Goal: Use online tool/utility: Use online tool/utility

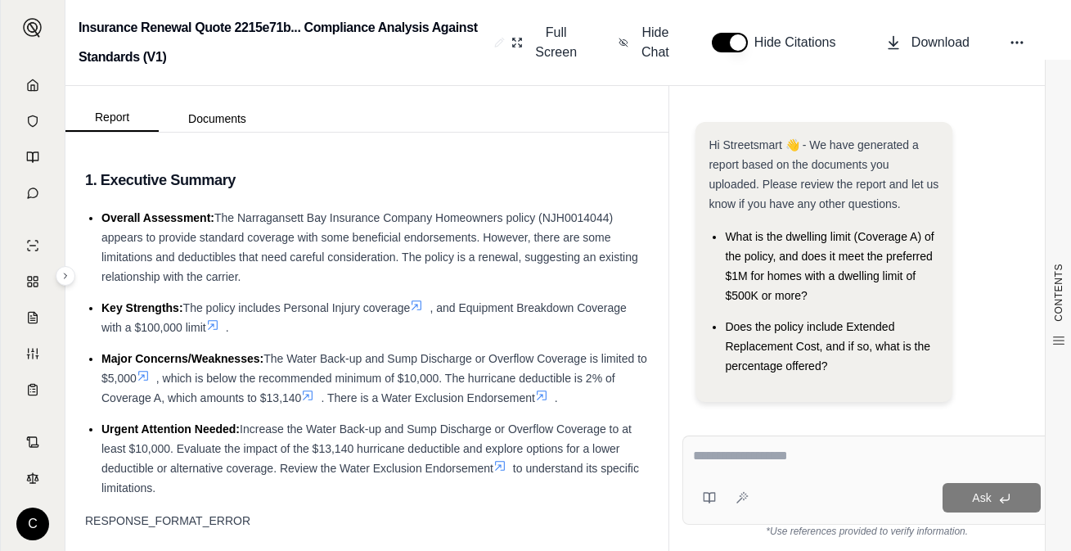
scroll to position [19, 0]
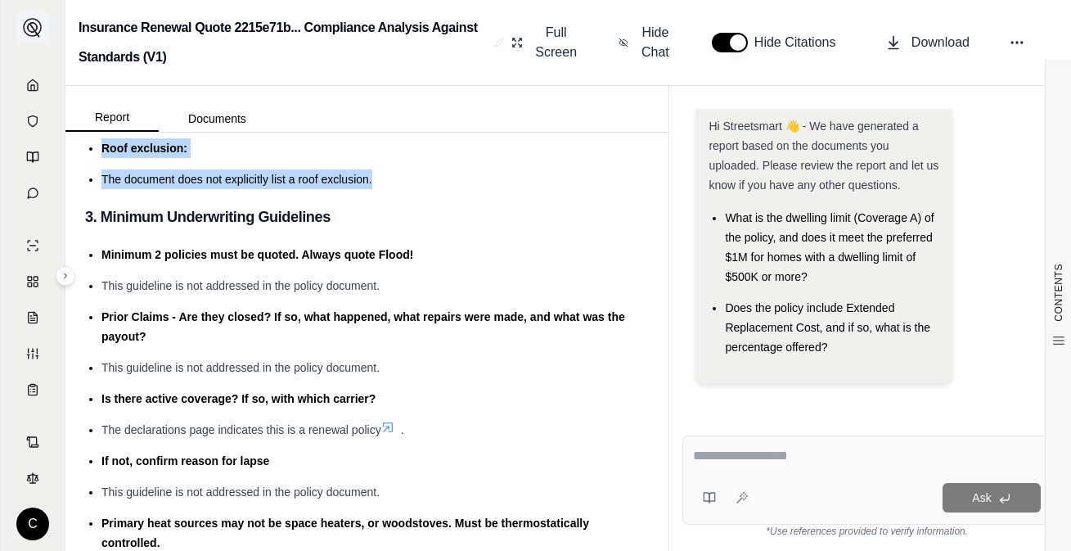
click at [33, 36] on img at bounding box center [33, 28] width 20 height 20
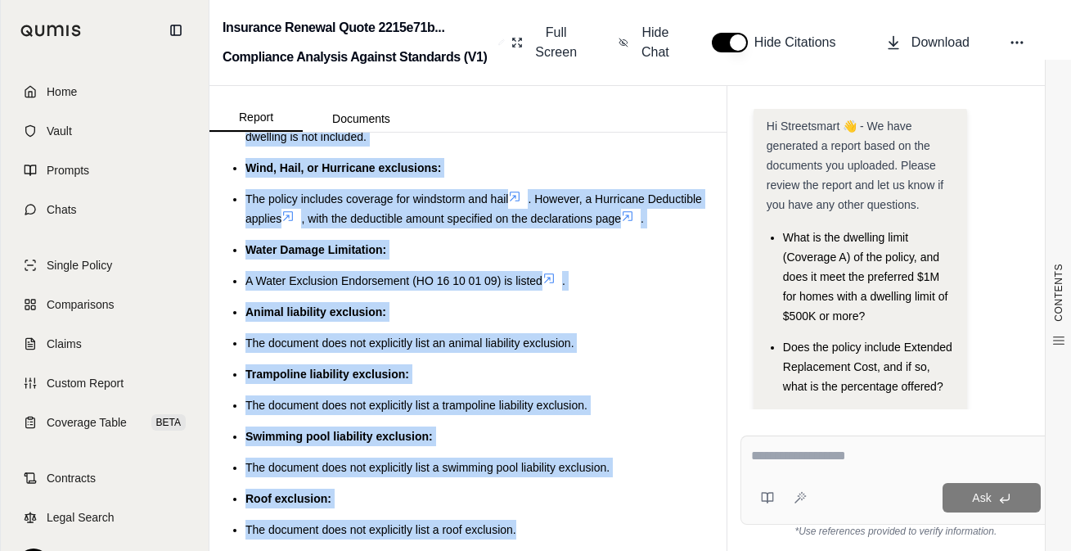
scroll to position [4409, 0]
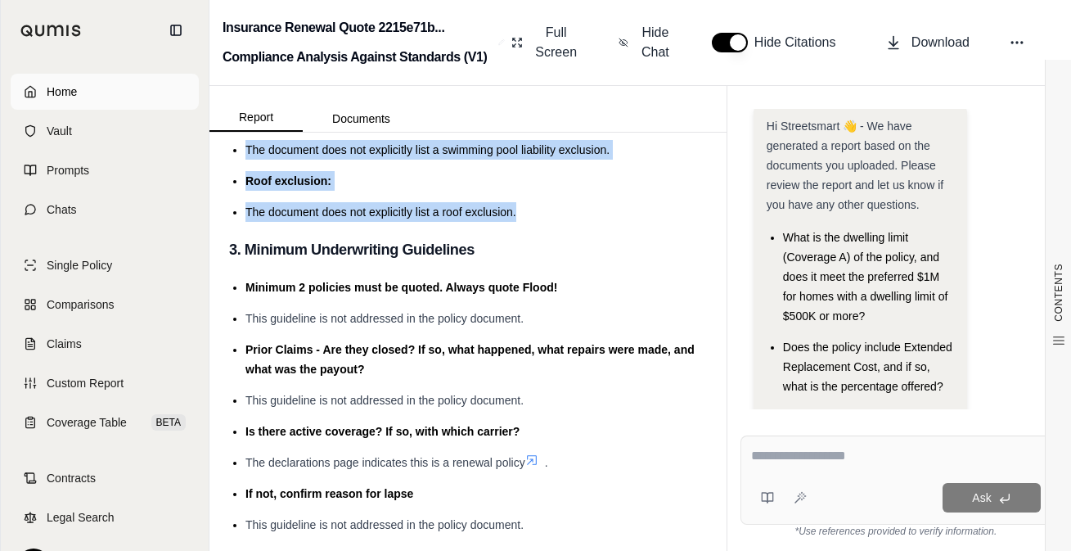
click at [43, 90] on link "Home" at bounding box center [105, 92] width 188 height 36
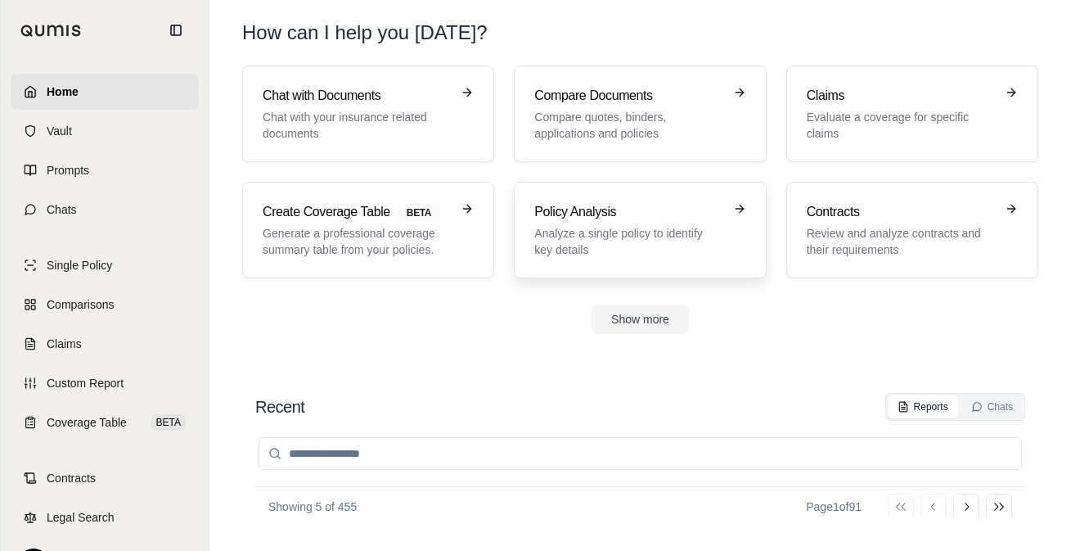
click at [611, 226] on p "Analyze a single policy to identify key details" at bounding box center [628, 241] width 188 height 33
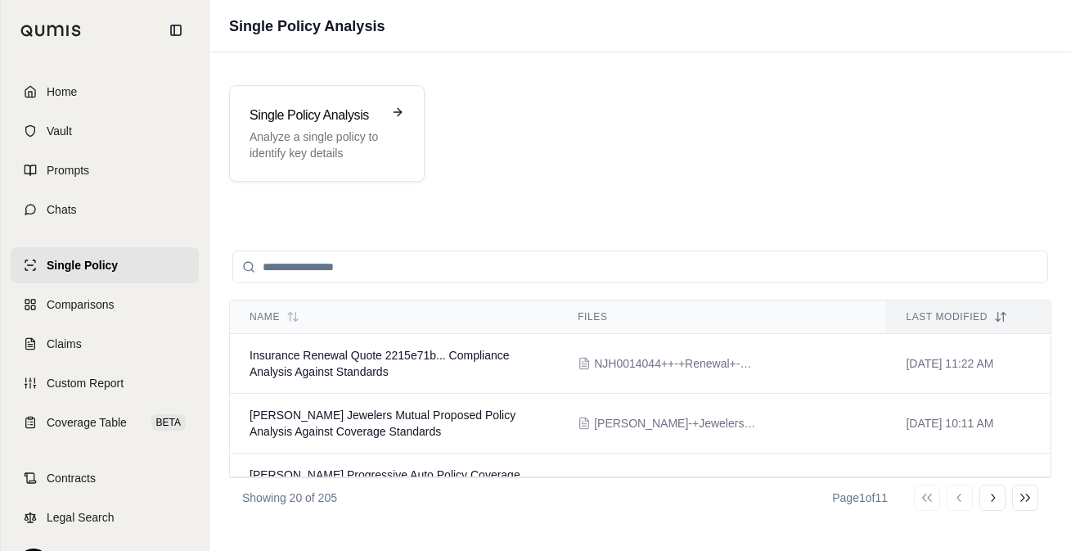
click at [191, 112] on div "Home Vault Prompts Chats Single Policy Comparisons Claims Custom Report Coverag…" at bounding box center [105, 306] width 208 height 490
click at [268, 115] on h3 "Single Policy Analysis" at bounding box center [316, 116] width 132 height 20
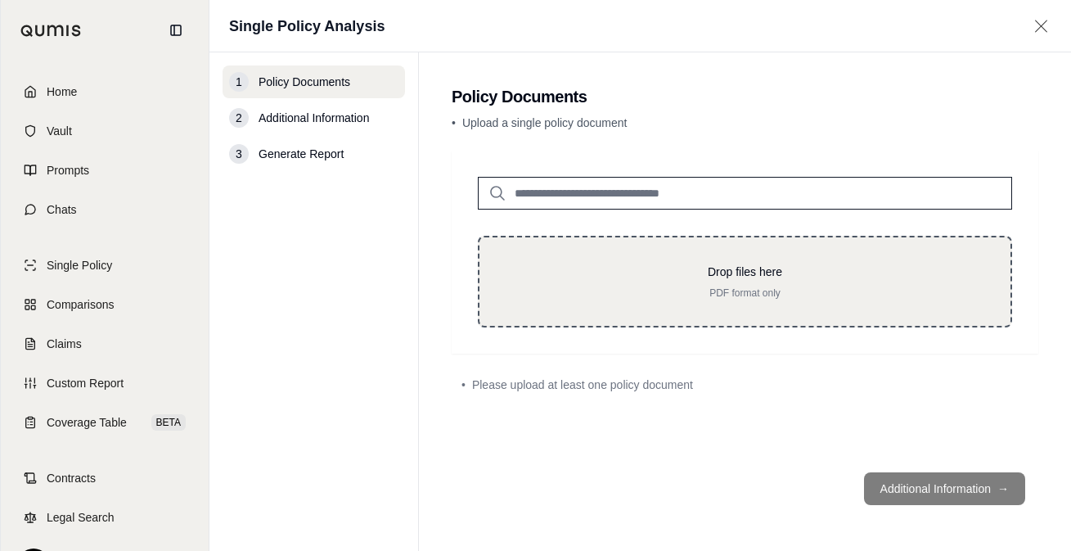
click at [548, 254] on div "Drop files here PDF format only" at bounding box center [745, 282] width 534 height 92
type input "**********"
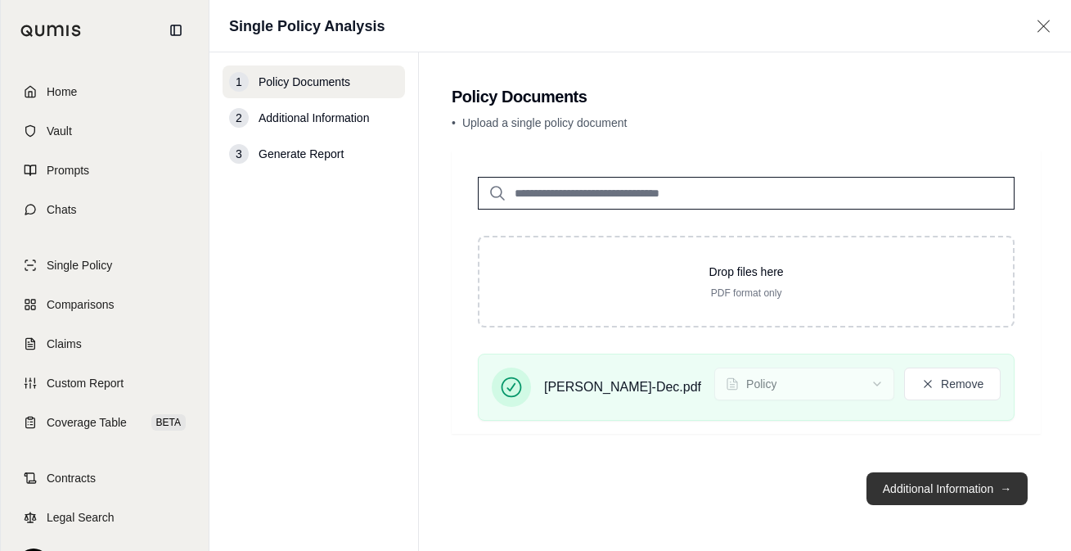
click at [950, 472] on button "Additional Information →" at bounding box center [947, 488] width 161 height 33
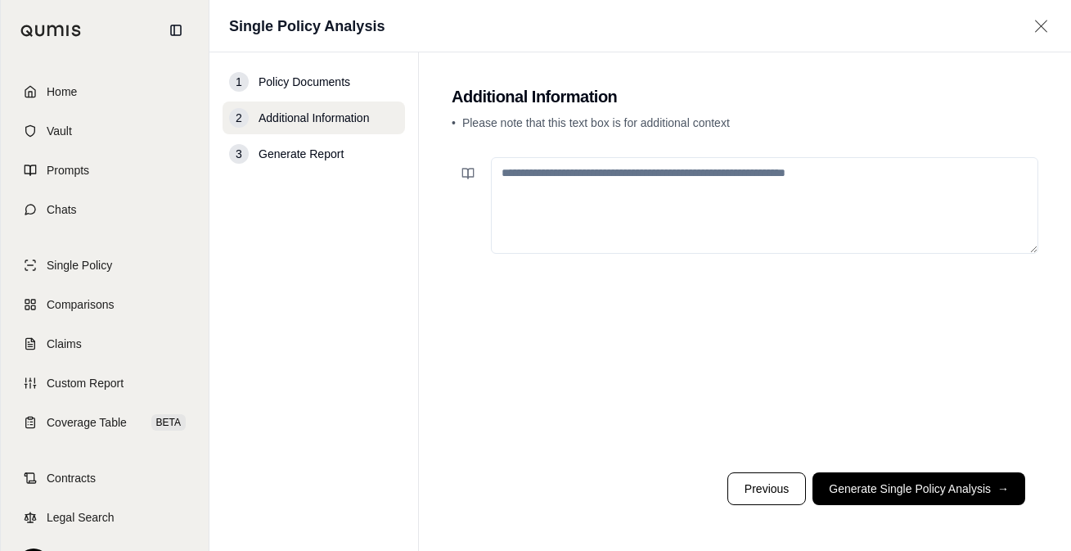
click at [679, 249] on textarea at bounding box center [764, 205] width 547 height 97
paste textarea "*******"
type textarea "*******"
drag, startPoint x: 588, startPoint y: 184, endPoint x: 438, endPoint y: 146, distance: 154.6
click at [438, 146] on main "Additional Information • Please note that this text box is for additional conte…" at bounding box center [745, 301] width 652 height 498
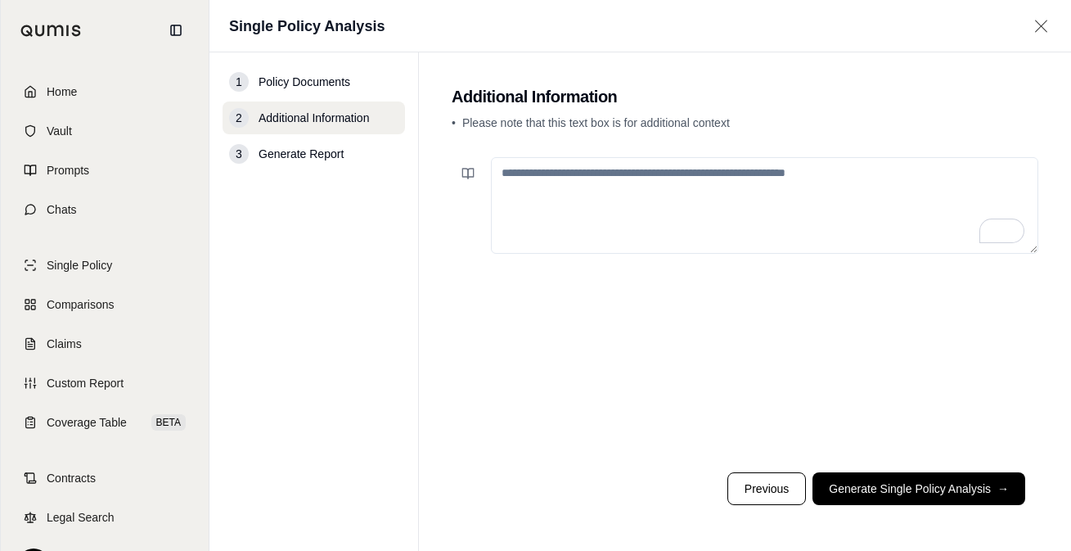
click at [721, 200] on textarea "To enrich screen reader interactions, please activate Accessibility in Grammarl…" at bounding box center [764, 205] width 547 height 97
paste textarea "**********"
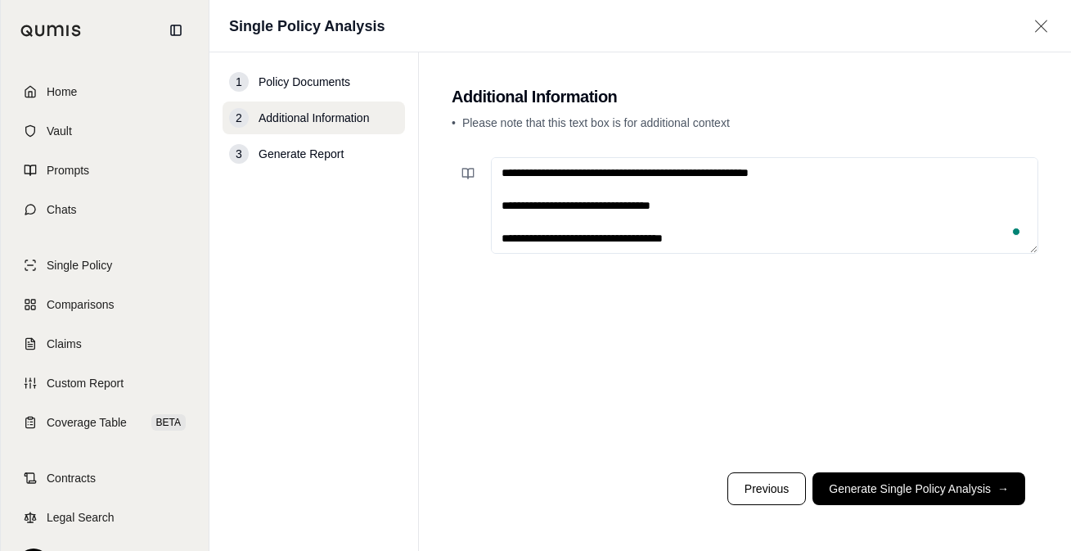
scroll to position [1072, 0]
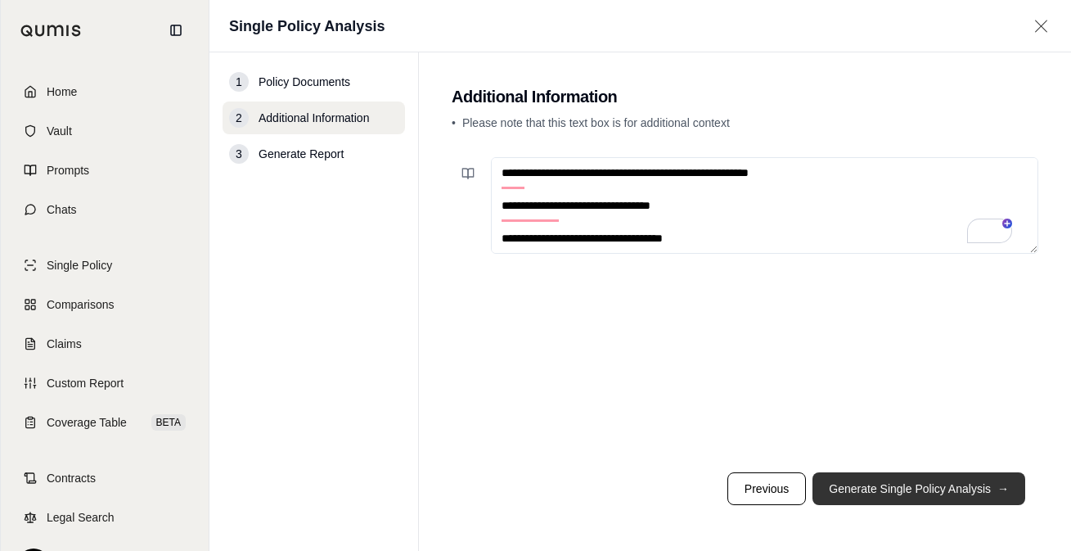
type textarea "**********"
click at [898, 495] on button "Generate Single Policy Analysis →" at bounding box center [919, 488] width 213 height 33
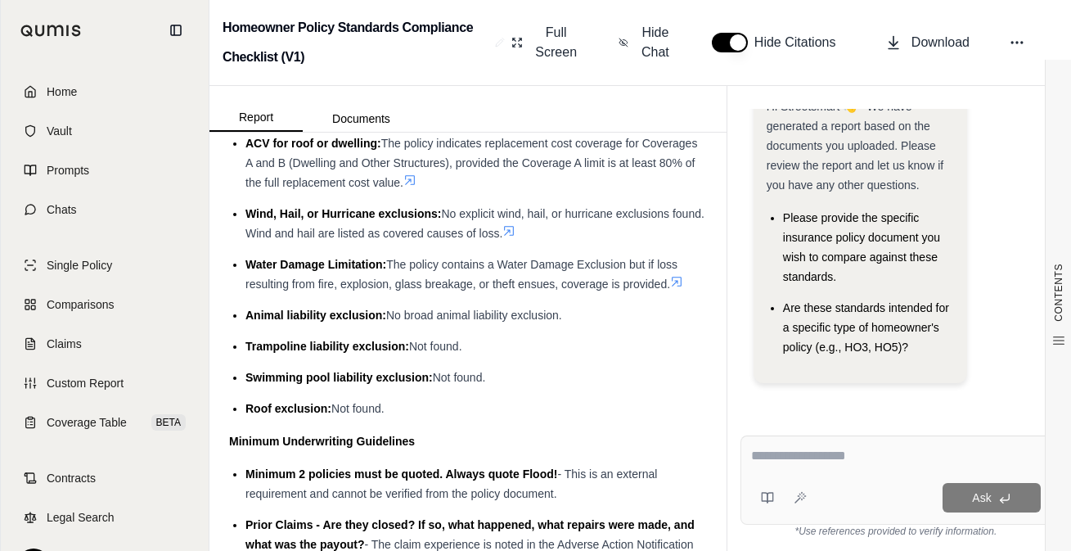
scroll to position [1308, 0]
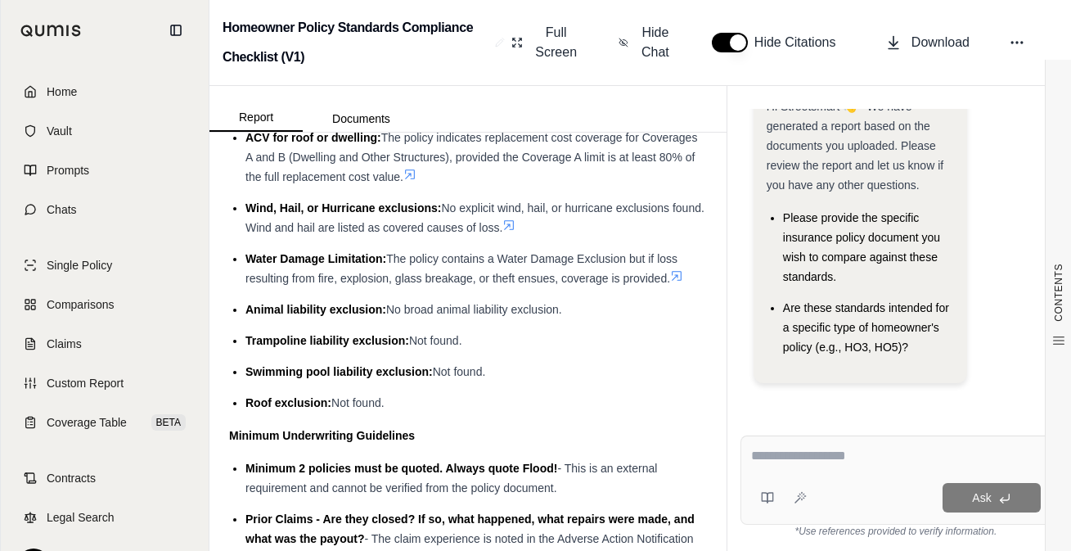
drag, startPoint x: 224, startPoint y: 206, endPoint x: 525, endPoint y: 372, distance: 342.8
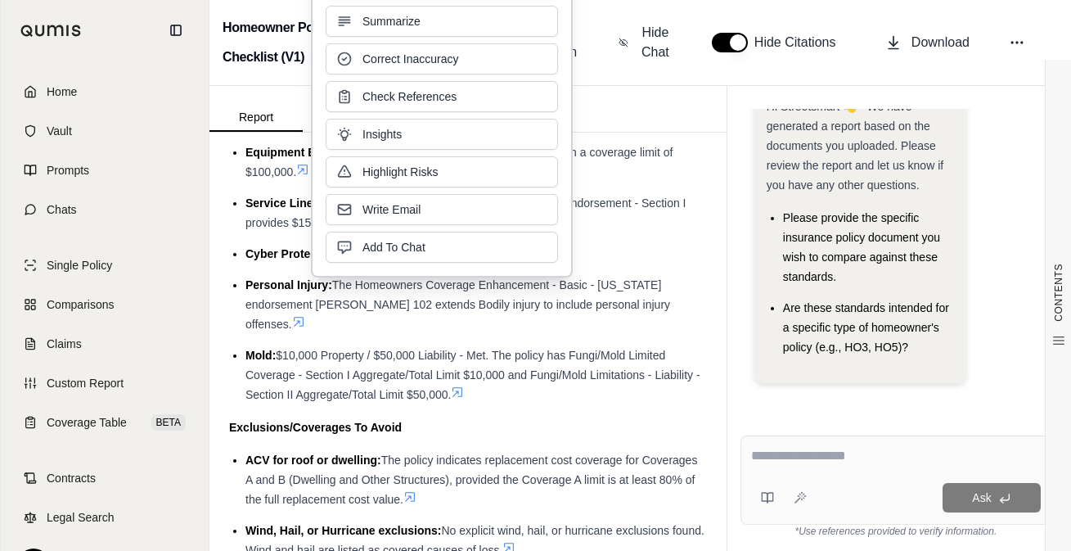
scroll to position [980, 0]
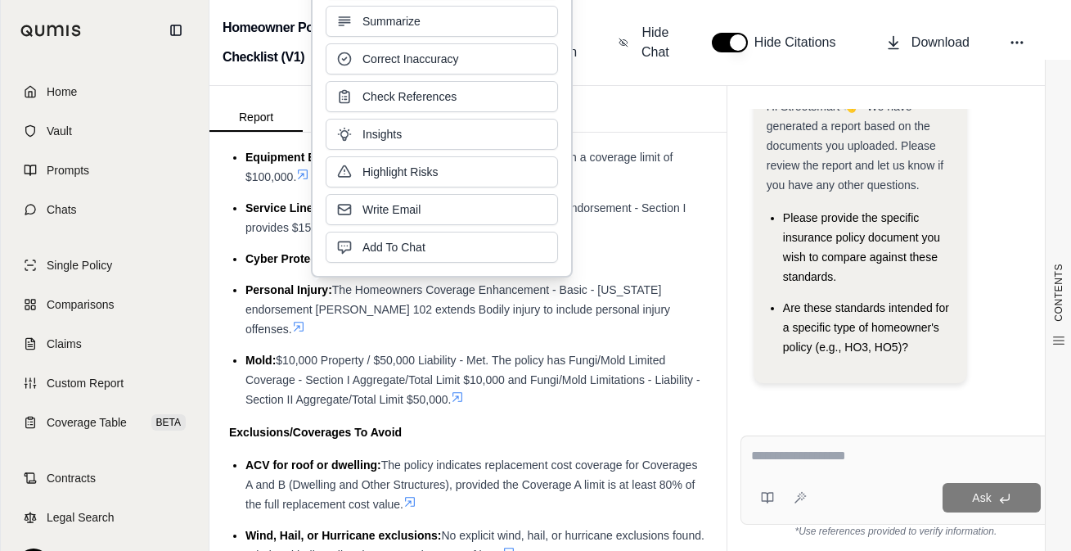
click at [304, 374] on span "$10,000 Property / $50,000 Liability - Met. The policy has Fungi/Mold Limited C…" at bounding box center [473, 380] width 455 height 52
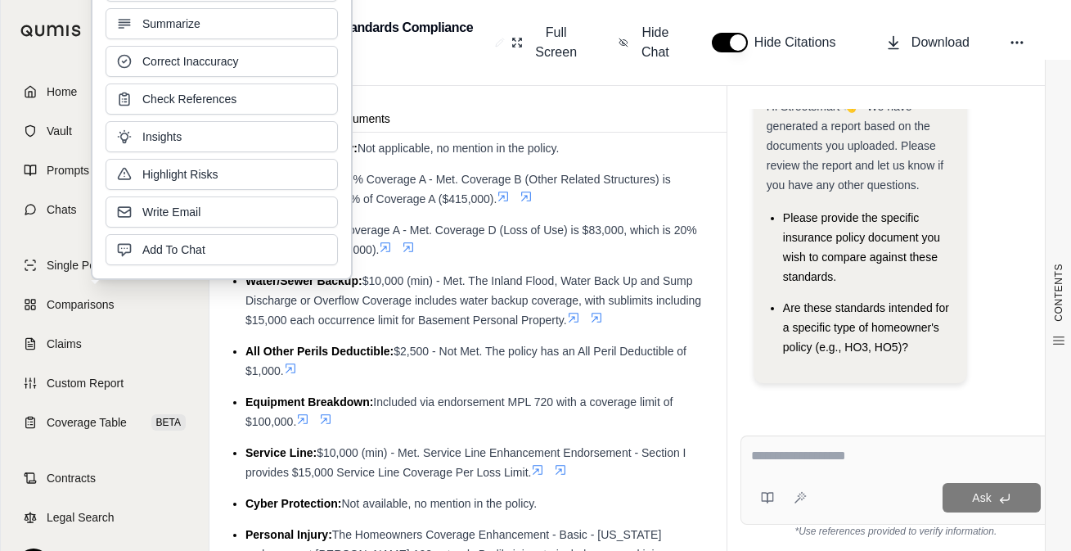
scroll to position [735, 0]
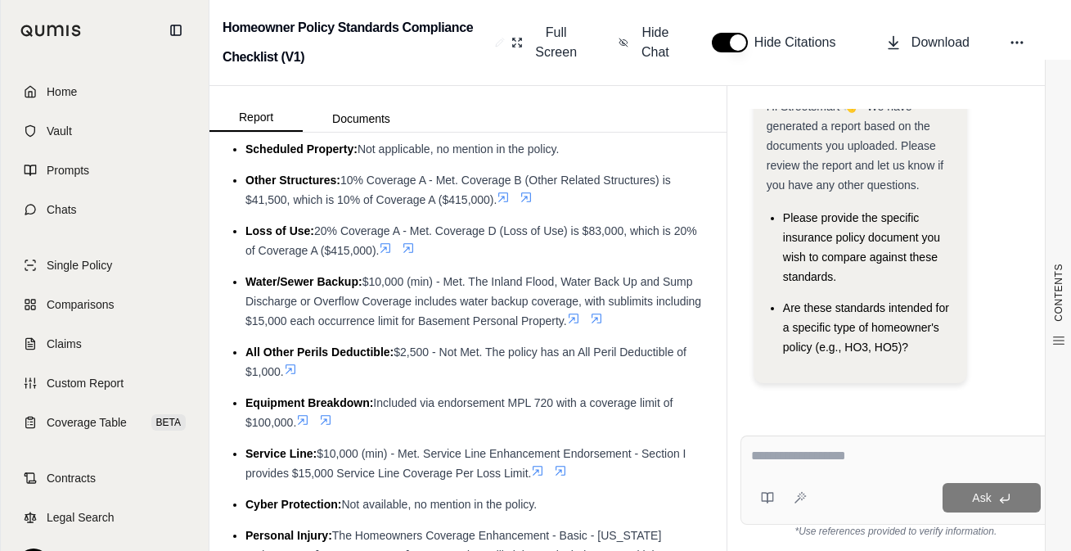
click at [481, 95] on div "Report Documents" at bounding box center [468, 109] width 517 height 46
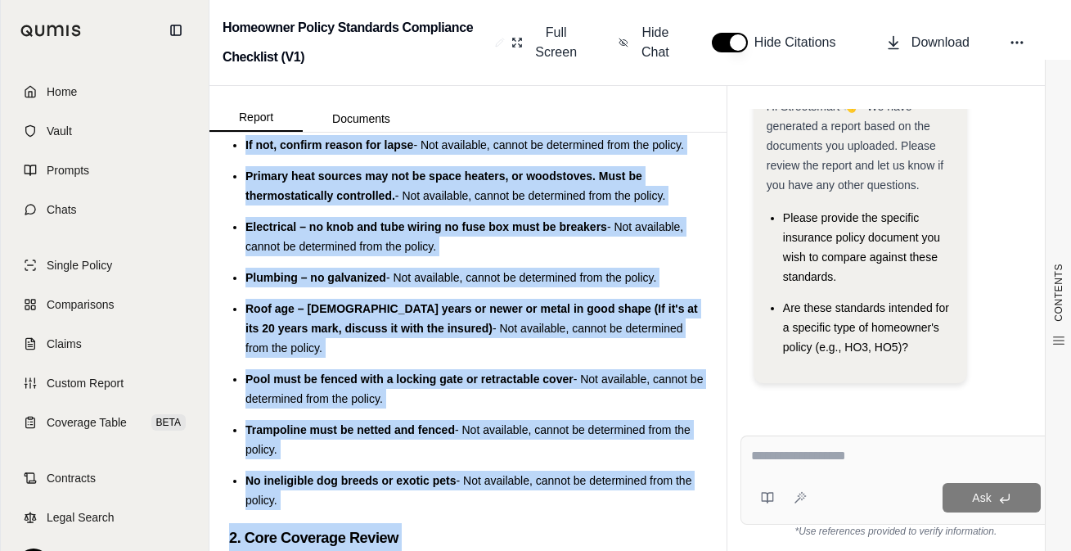
scroll to position [1837, 0]
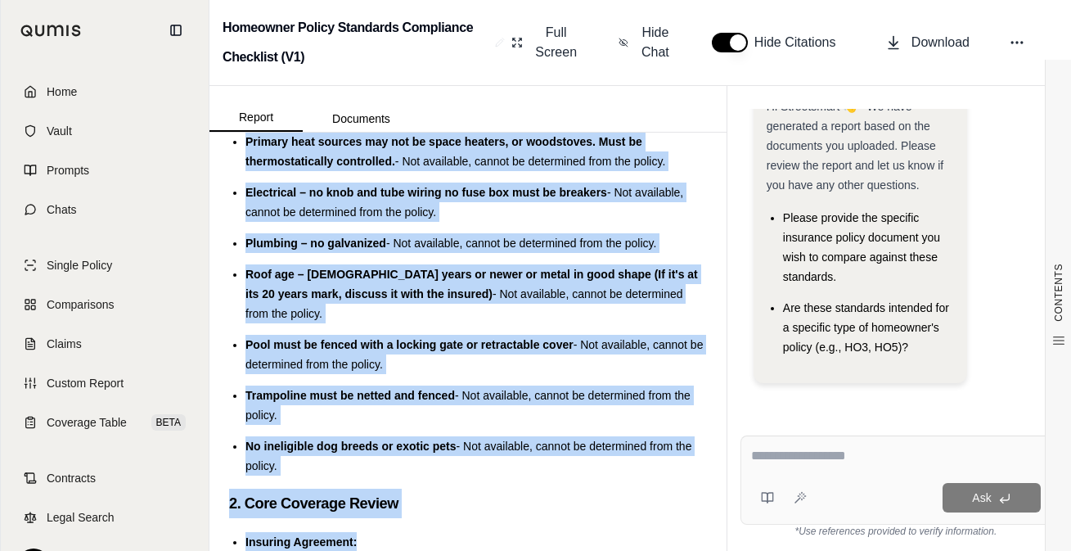
drag, startPoint x: 229, startPoint y: 205, endPoint x: 503, endPoint y: 426, distance: 352.1
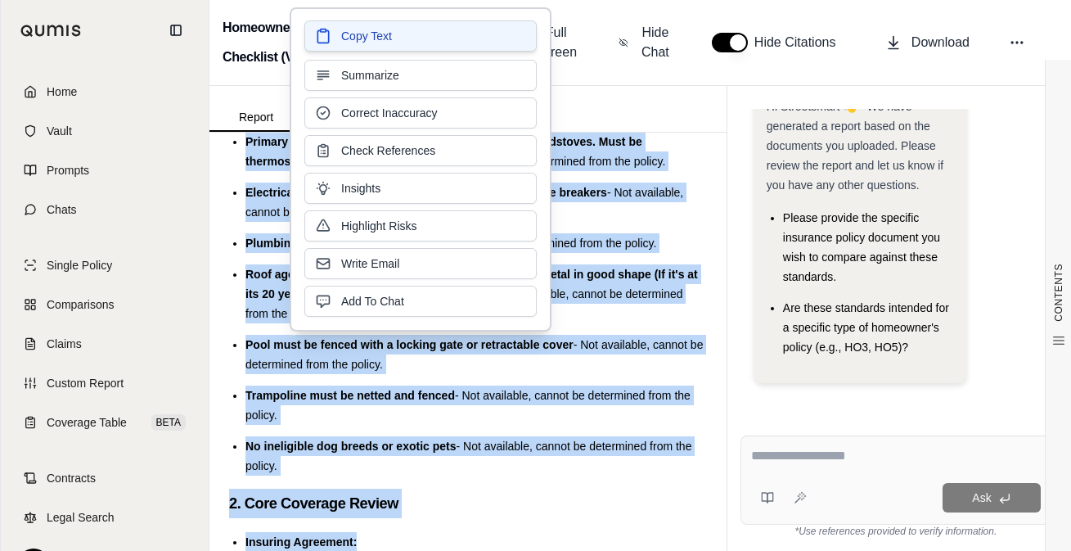
click at [372, 30] on span "Copy Text" at bounding box center [366, 36] width 51 height 16
